Goal: Check status

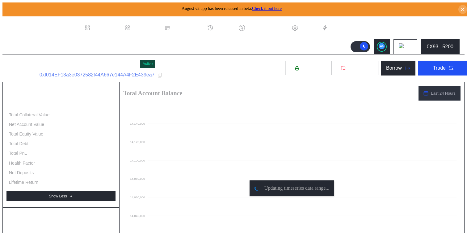
select select "*"
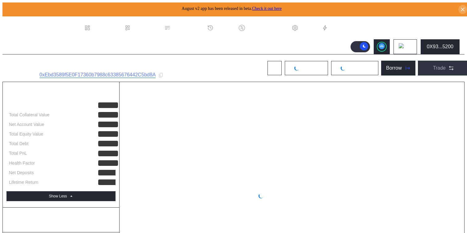
select select "*"
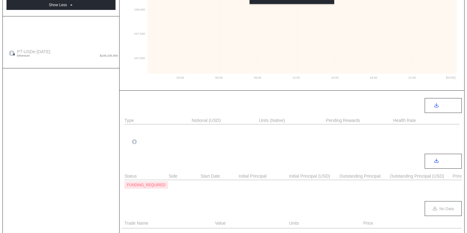
scroll to position [284, 0]
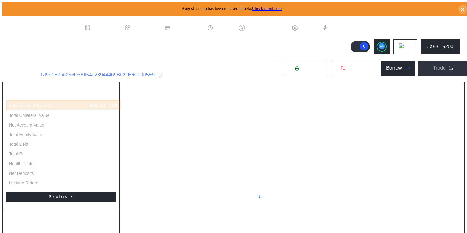
select select "*"
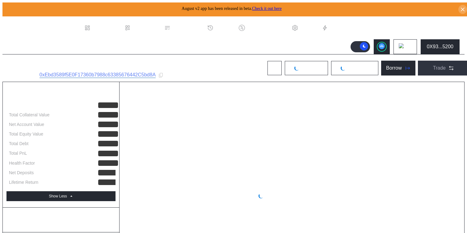
select select "*"
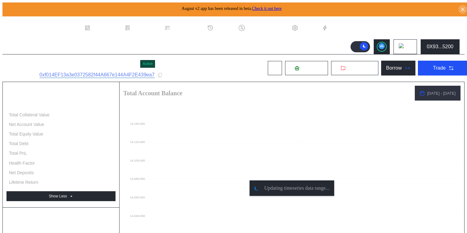
select select "*"
